Goal: Check status: Check status

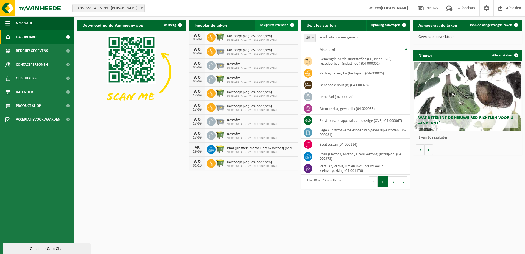
click at [280, 27] on link "Bekijk uw kalender" at bounding box center [276, 24] width 42 height 11
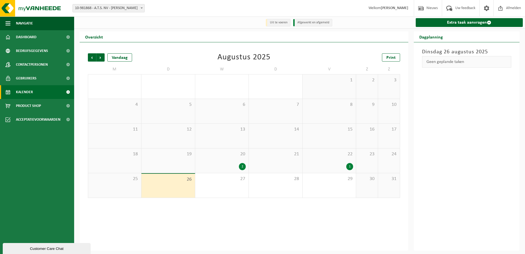
click at [340, 168] on div "1" at bounding box center [329, 166] width 48 height 7
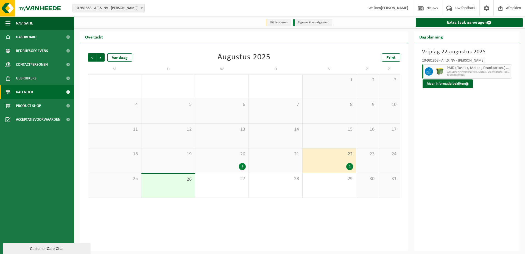
click at [235, 160] on div "20 2" at bounding box center [221, 160] width 53 height 24
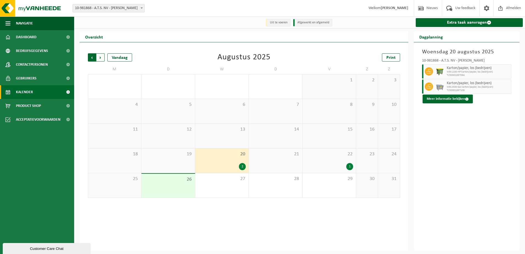
click at [103, 61] on span "Volgende" at bounding box center [100, 57] width 8 height 8
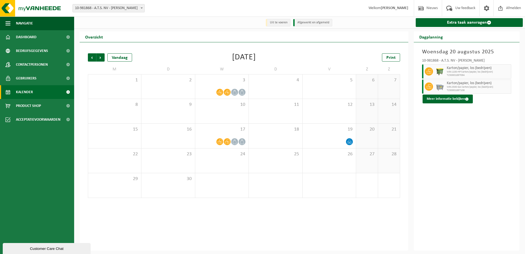
click at [103, 61] on span "Volgende" at bounding box center [100, 57] width 8 height 8
click at [232, 83] on span "1" at bounding box center [222, 80] width 48 height 6
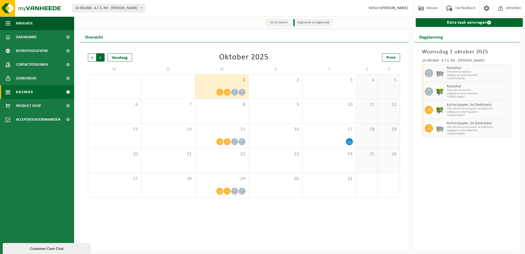
click at [91, 59] on span "Vorige" at bounding box center [92, 57] width 8 height 8
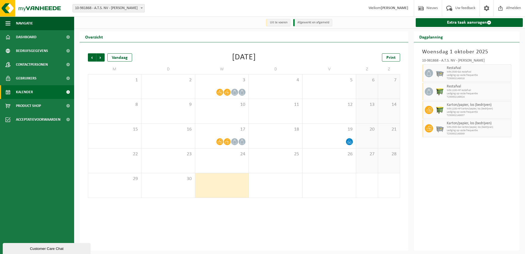
click at [91, 59] on span "Vorige" at bounding box center [92, 57] width 8 height 8
